Goal: Information Seeking & Learning: Understand process/instructions

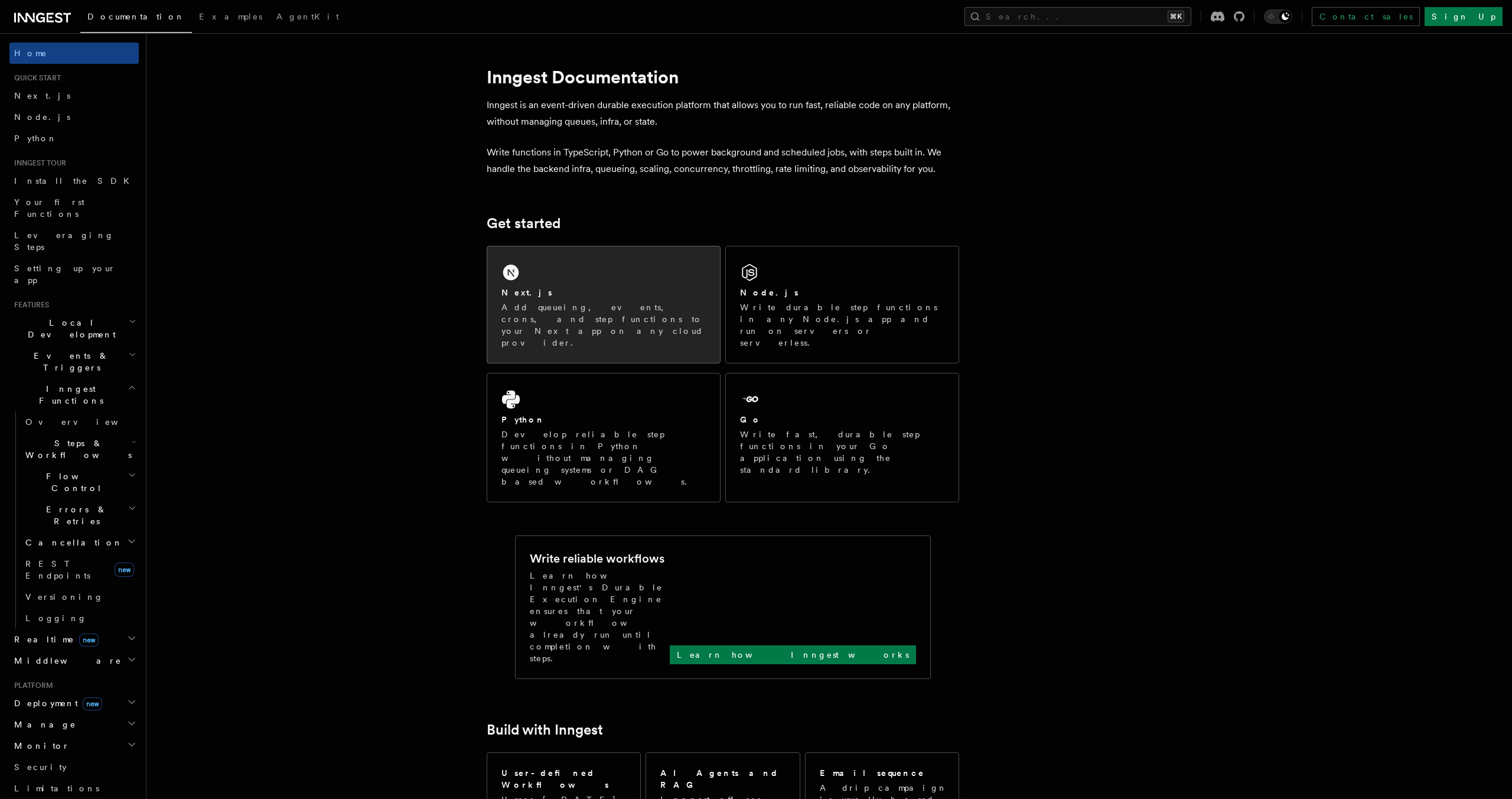
click at [545, 301] on p "Add queueing, events, crons, and step functions to your Next app on any cloud p…" at bounding box center [603, 325] width 204 height 47
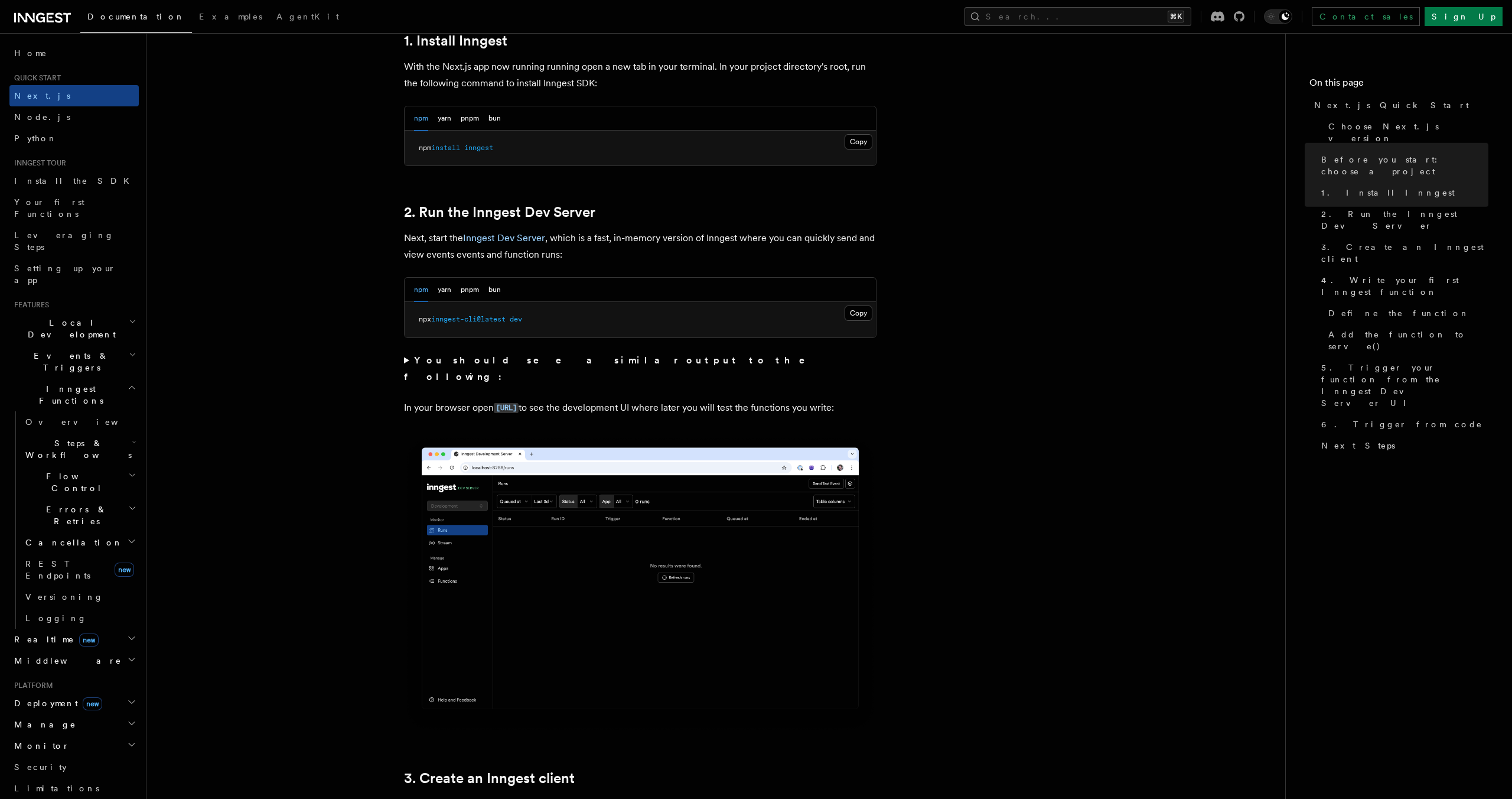
scroll to position [684, 0]
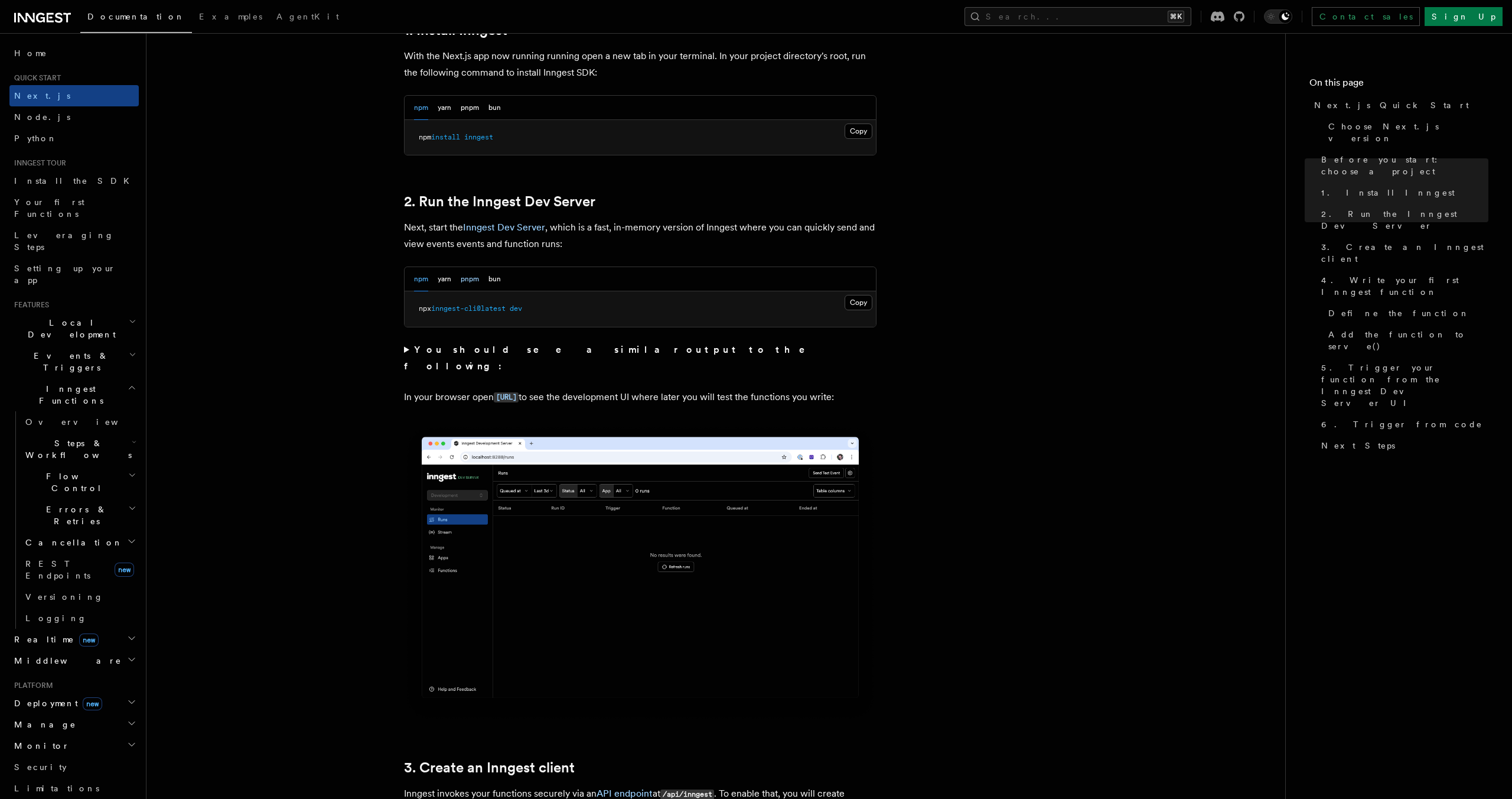
click at [472, 279] on button "pnpm" at bounding box center [469, 279] width 18 height 24
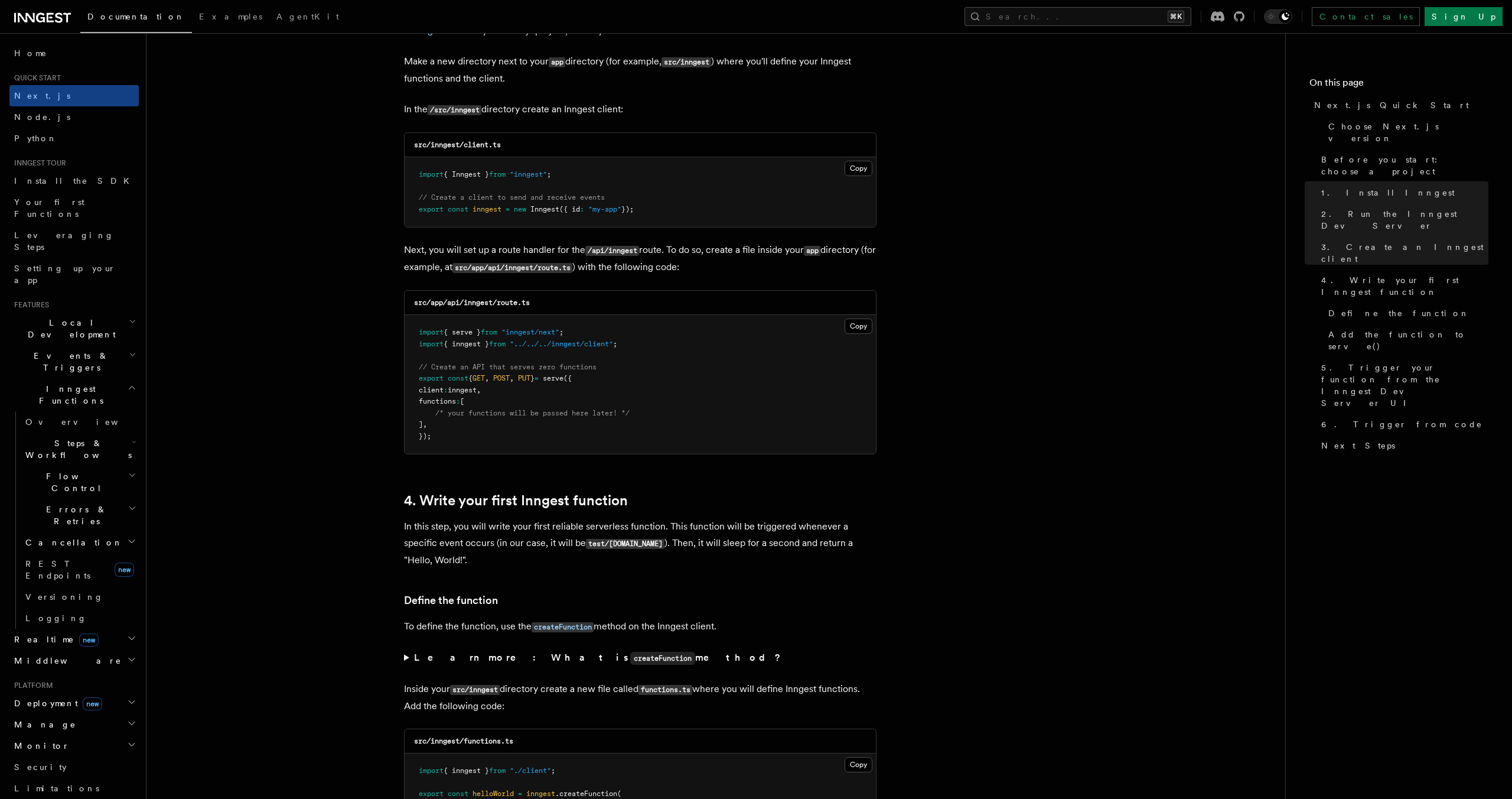
scroll to position [1551, 0]
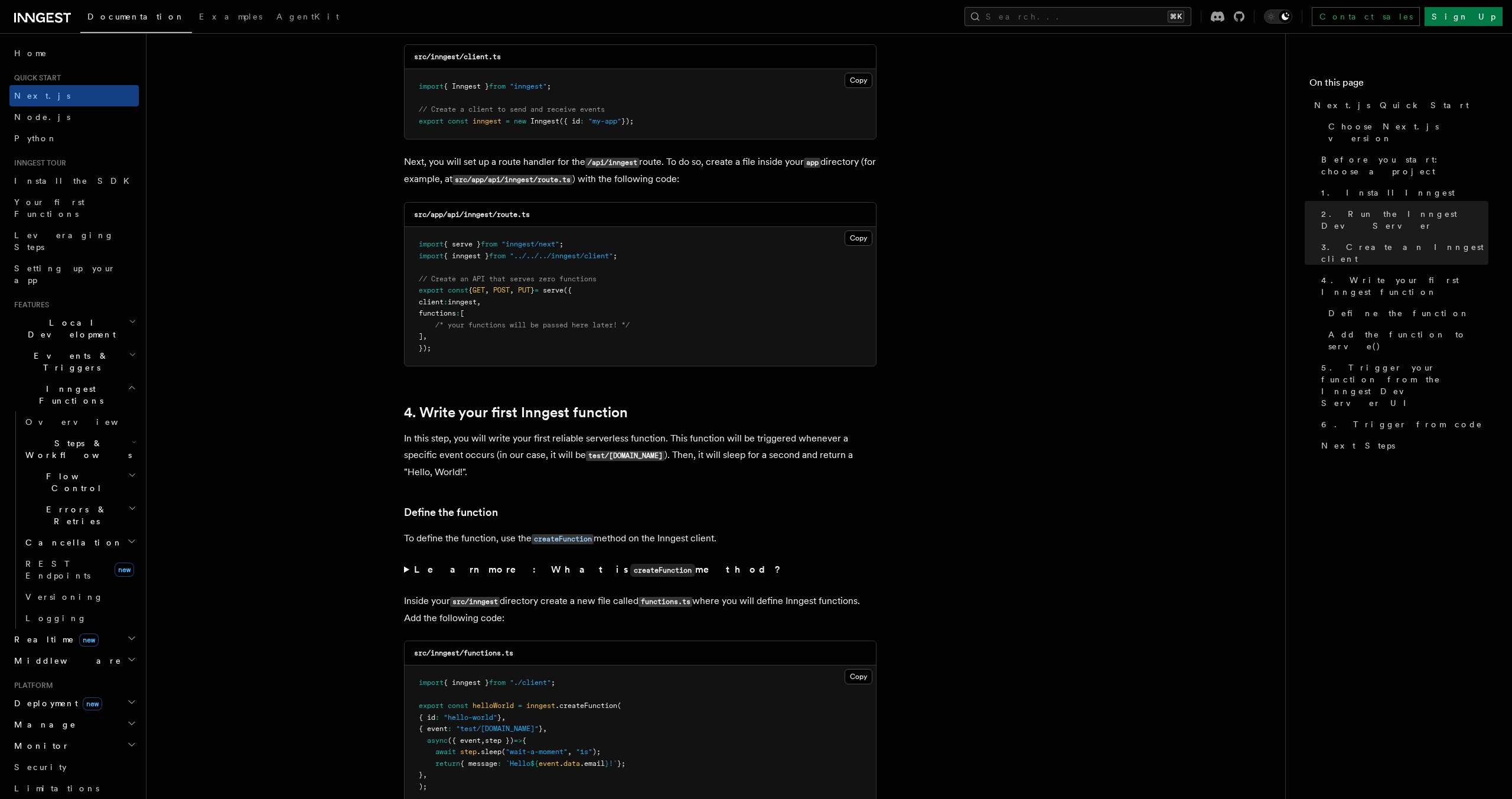
click at [749, 253] on pre "import { serve } from "inngest/next" ; import { inngest } from "../../../innges…" at bounding box center [640, 296] width 471 height 139
click at [853, 237] on button "Copy Copied" at bounding box center [859, 237] width 28 height 15
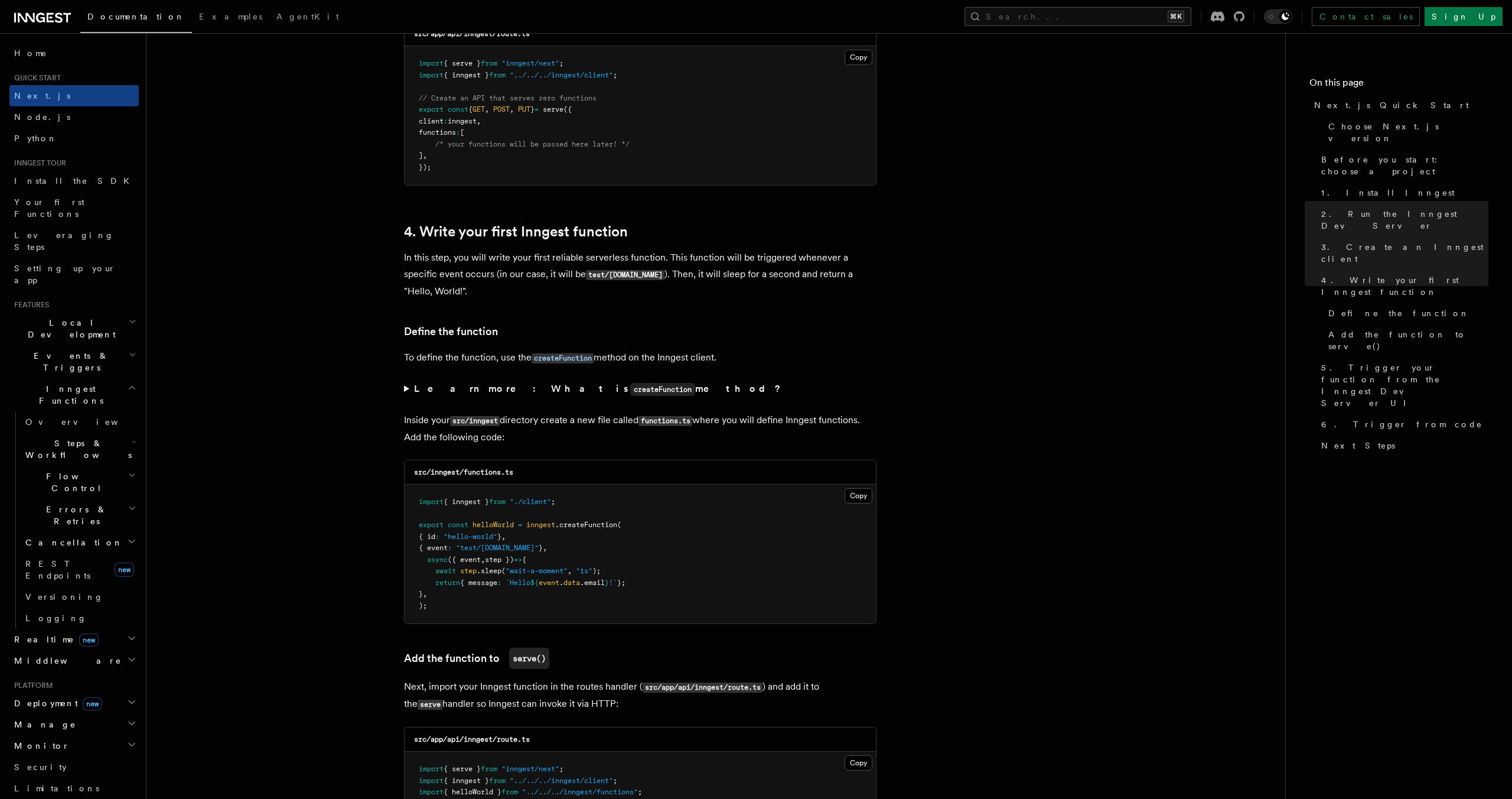
scroll to position [1739, 0]
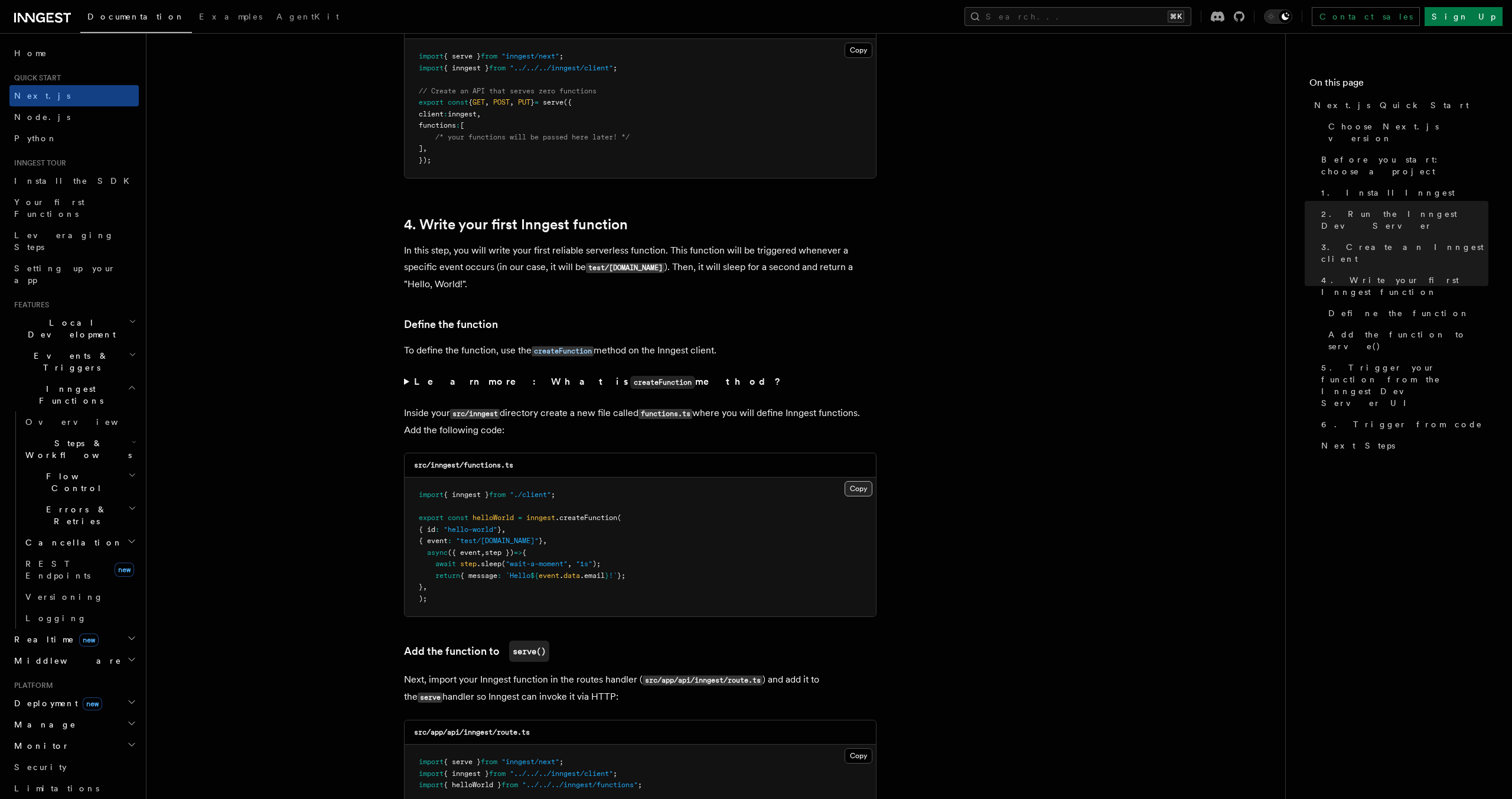
click at [867, 489] on button "Copy Copied" at bounding box center [859, 488] width 28 height 15
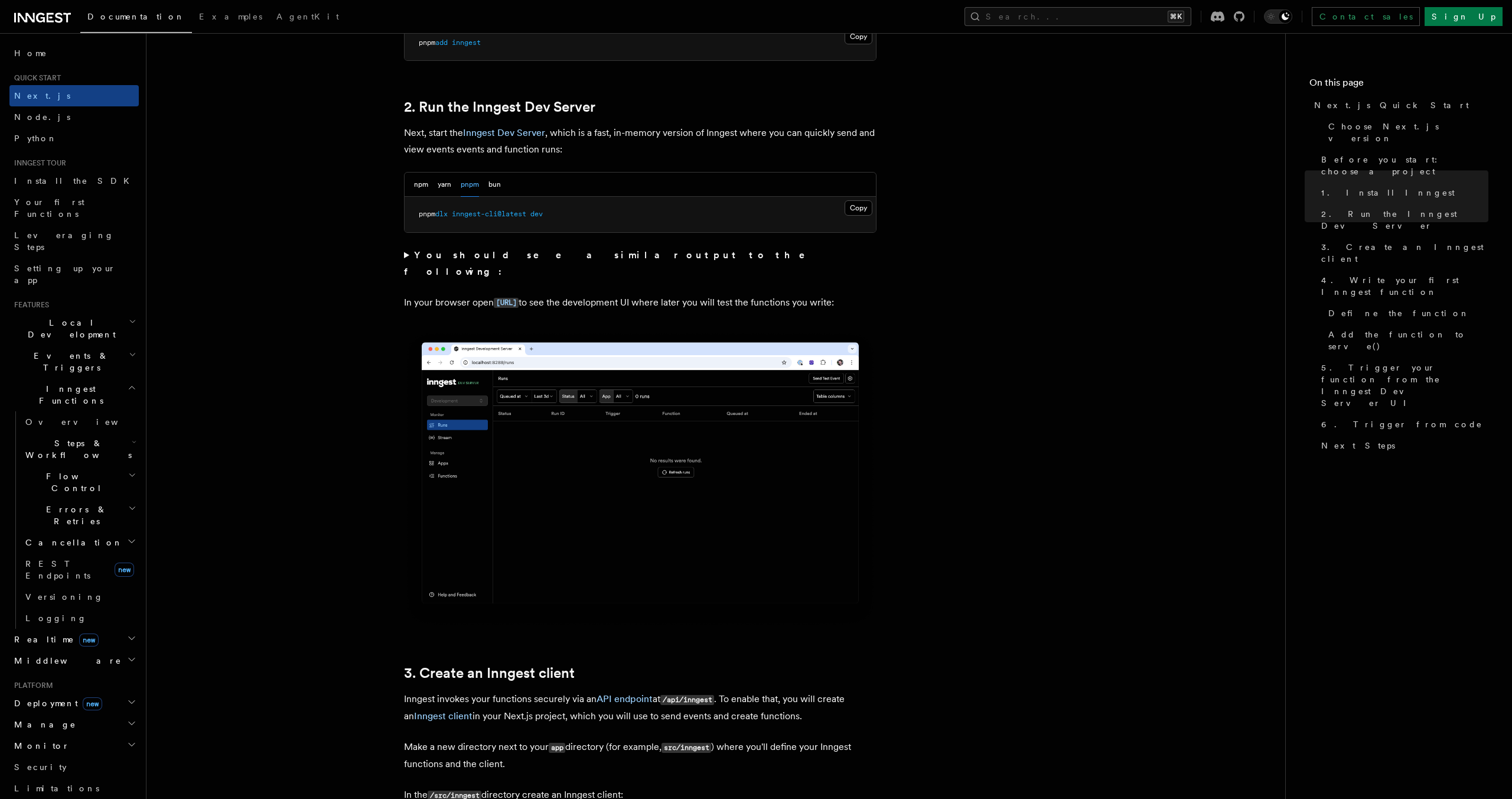
scroll to position [624, 0]
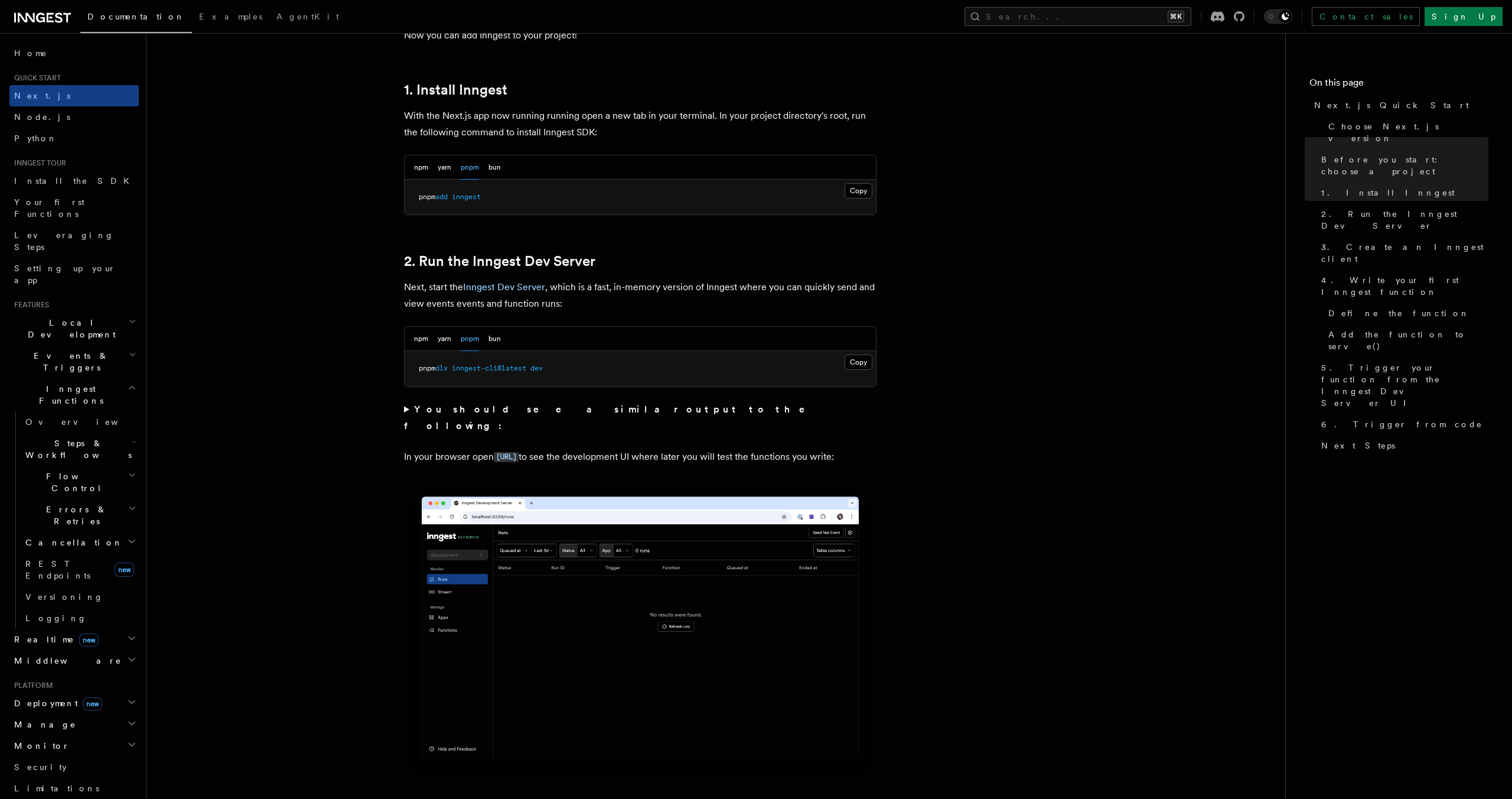
click at [856, 351] on pre "pnpm dlx inngest-cli@latest dev" at bounding box center [640, 368] width 471 height 35
click at [856, 363] on button "Copy Copied" at bounding box center [859, 361] width 28 height 15
click at [691, 365] on pre "pnpm dlx inngest-cli@latest dev" at bounding box center [640, 368] width 471 height 35
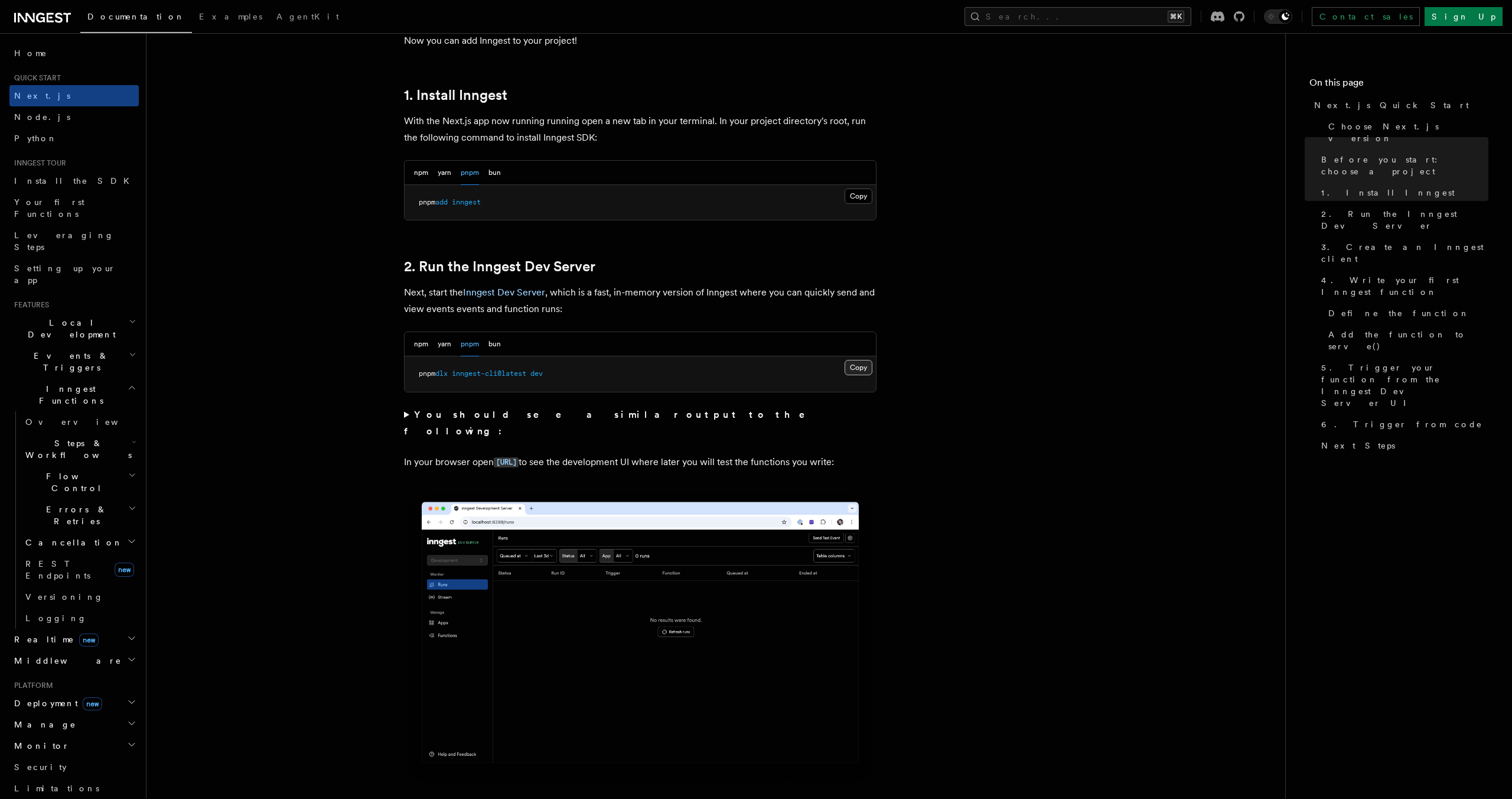
click at [858, 371] on button "Copy Copied" at bounding box center [859, 367] width 28 height 15
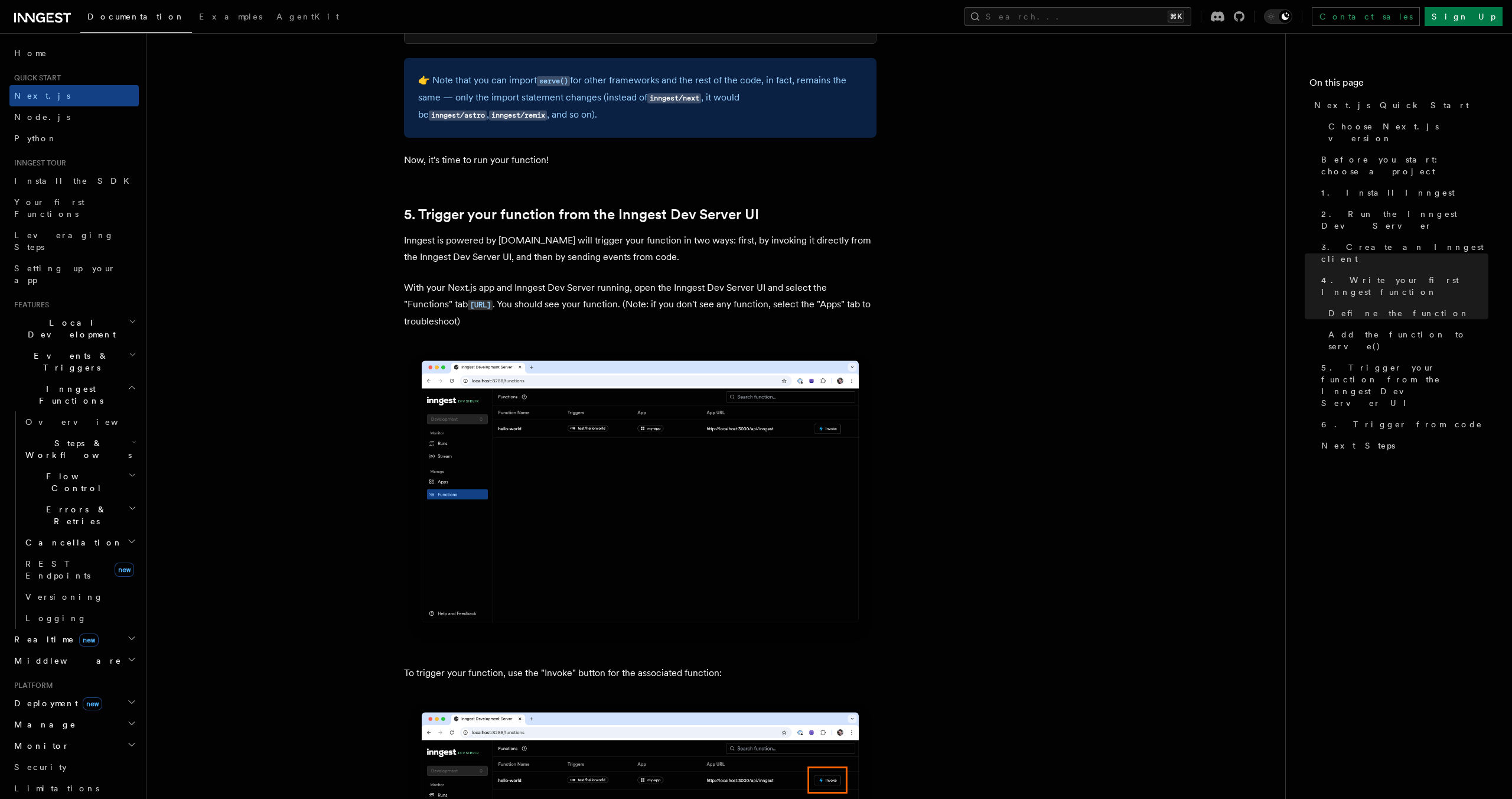
scroll to position [2821, 0]
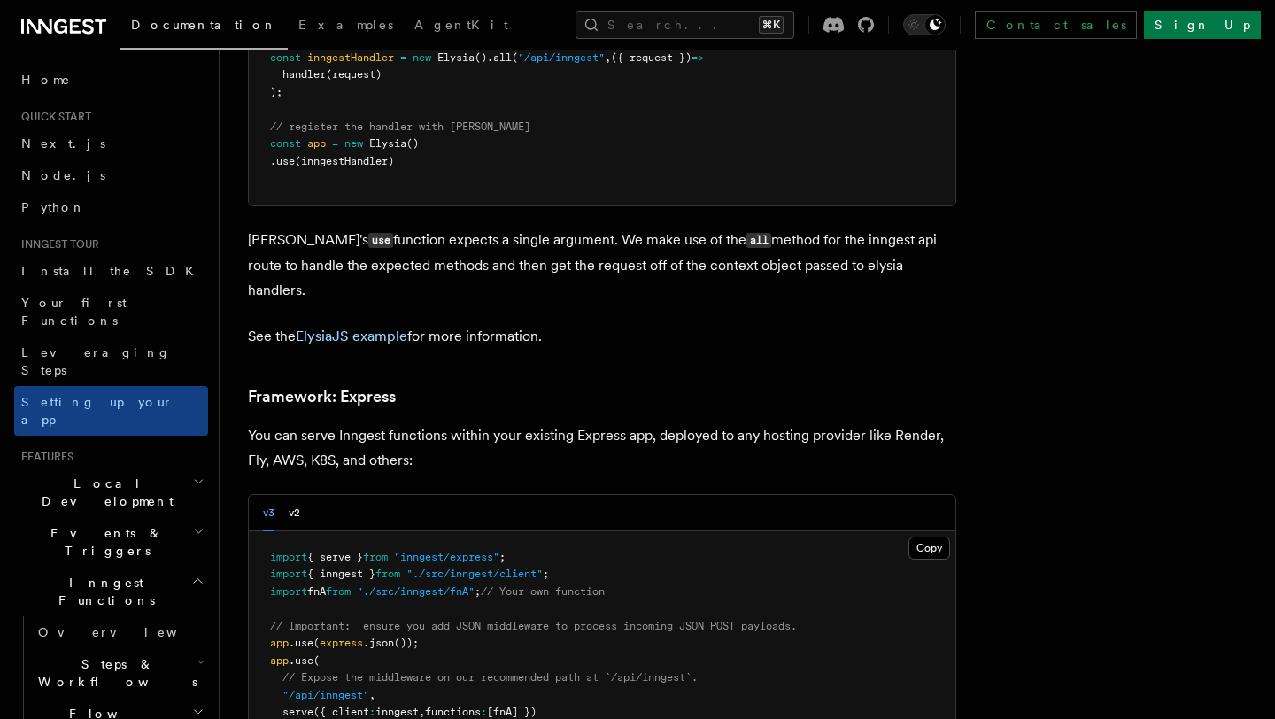
scroll to position [757, 0]
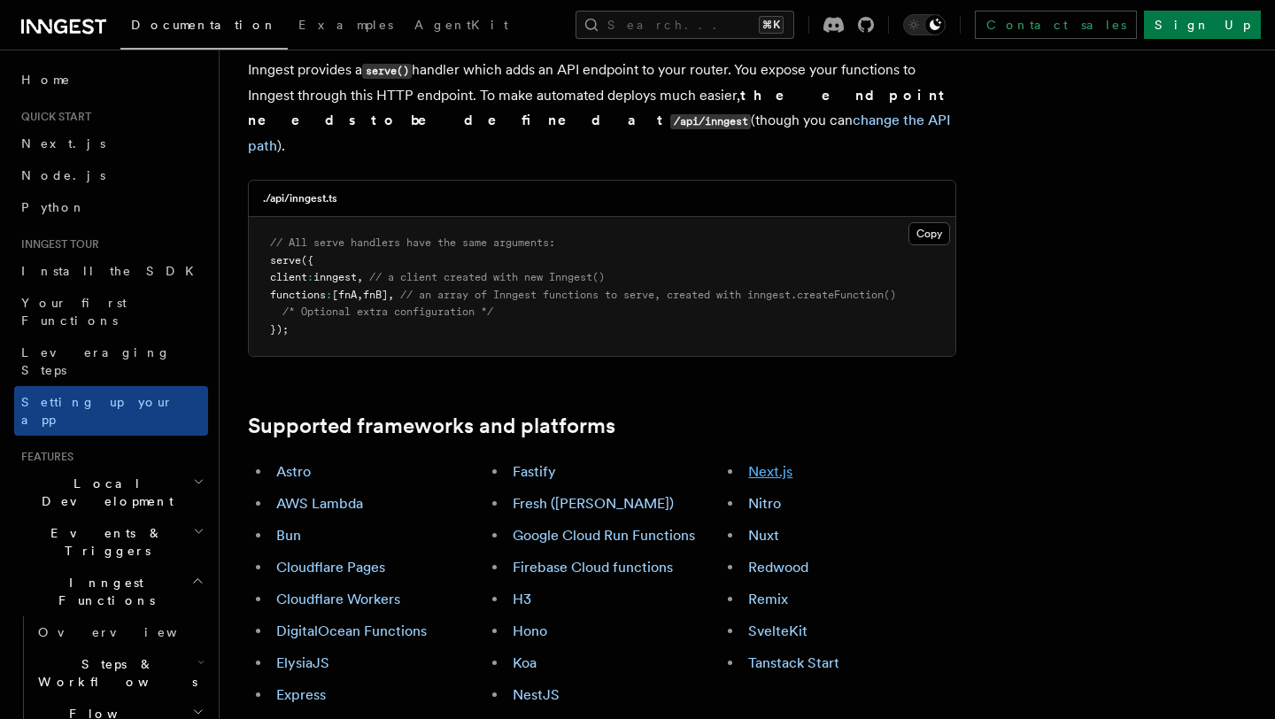
click at [754, 463] on link "Next.js" at bounding box center [770, 471] width 44 height 17
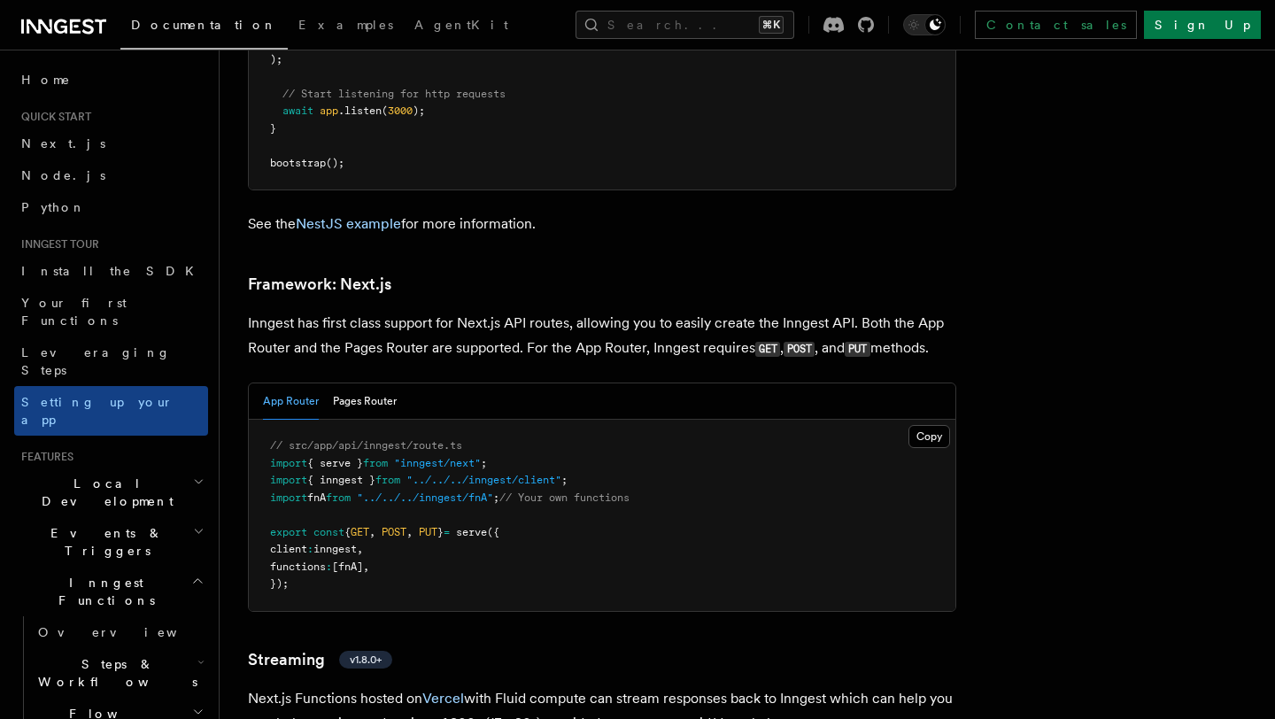
scroll to position [11413, 0]
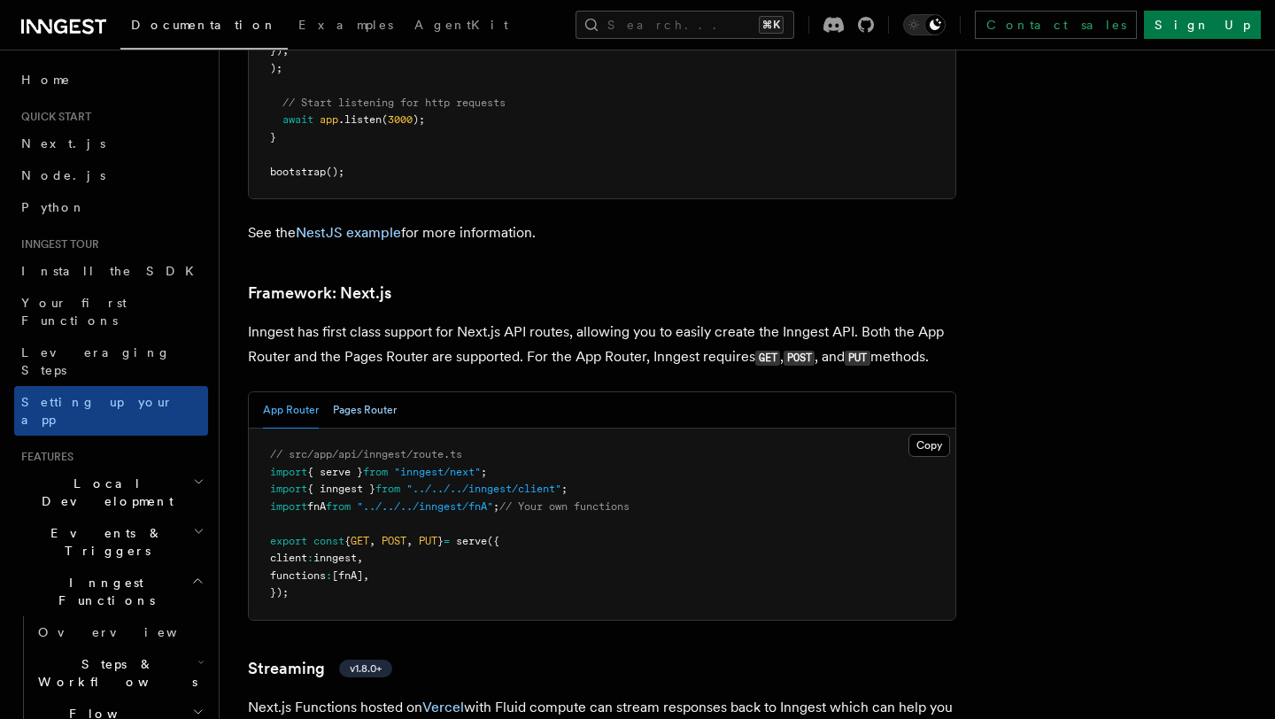
click at [367, 392] on button "Pages Router" at bounding box center [365, 410] width 64 height 36
click at [314, 392] on button "App Router" at bounding box center [291, 410] width 56 height 36
click at [354, 392] on button "Pages Router" at bounding box center [365, 410] width 64 height 36
click at [292, 392] on button "App Router" at bounding box center [291, 410] width 56 height 36
